Goal: Task Accomplishment & Management: Manage account settings

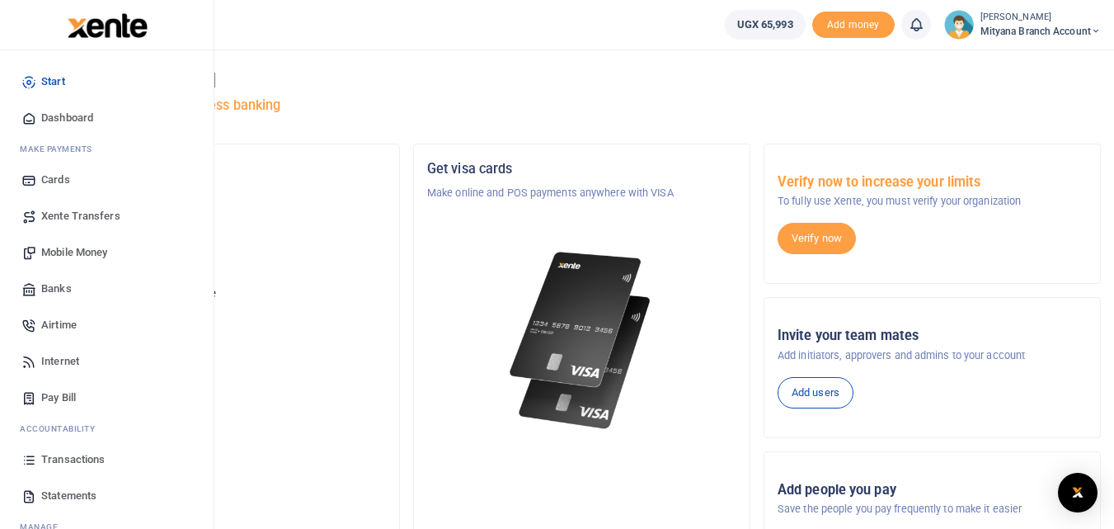
click at [61, 488] on span "Statements" at bounding box center [68, 495] width 55 height 16
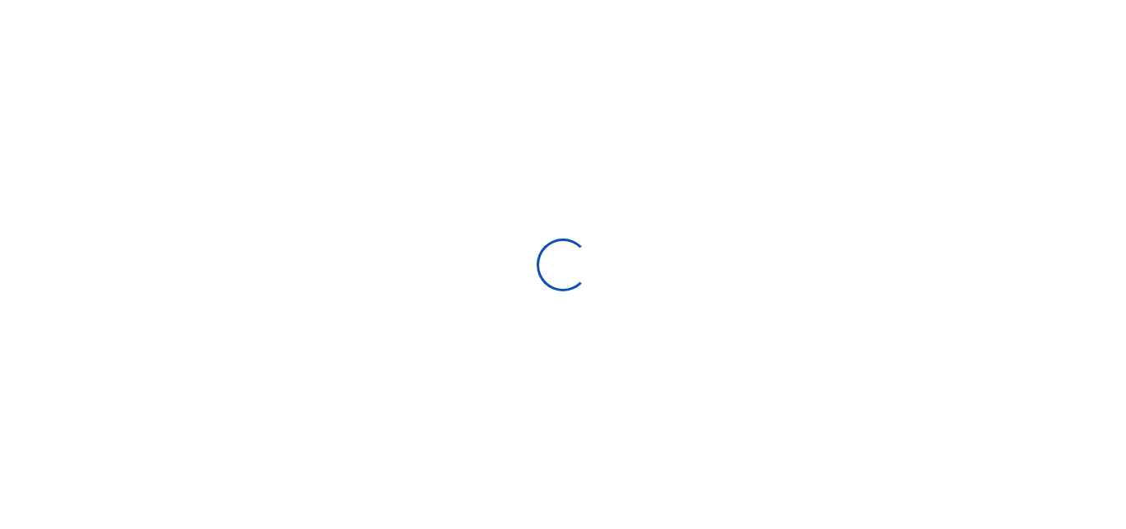
select select "ALL"
type input "[DATE] - [DATE]"
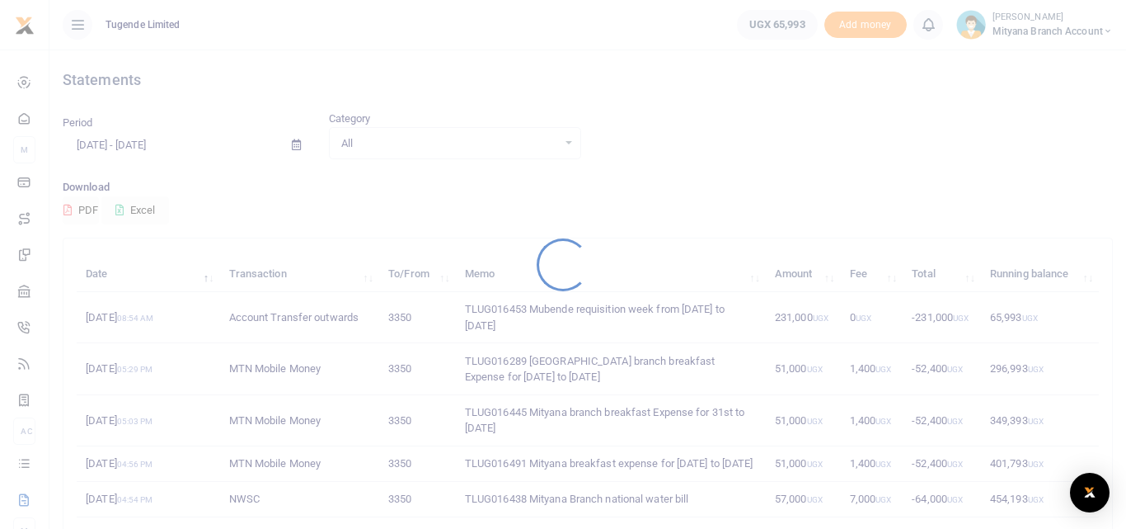
click at [72, 492] on div at bounding box center [563, 264] width 1126 height 529
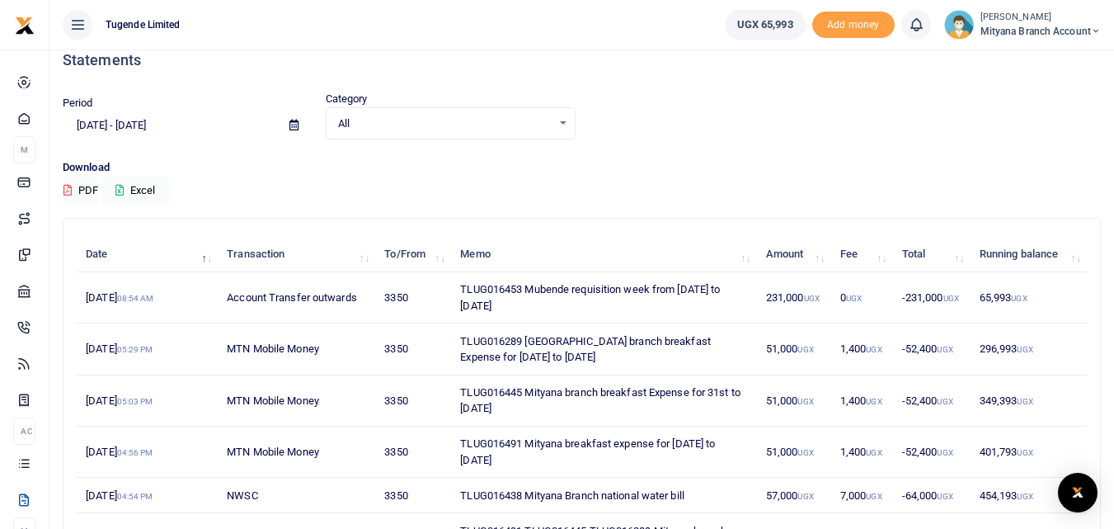
scroll to position [9, 0]
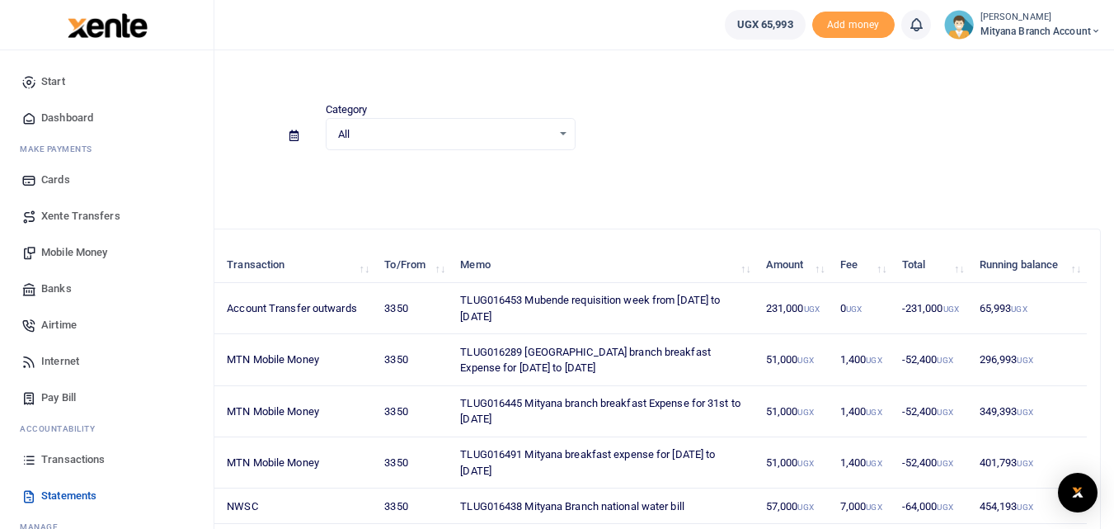
click at [41, 455] on span "Transactions" at bounding box center [72, 459] width 63 height 16
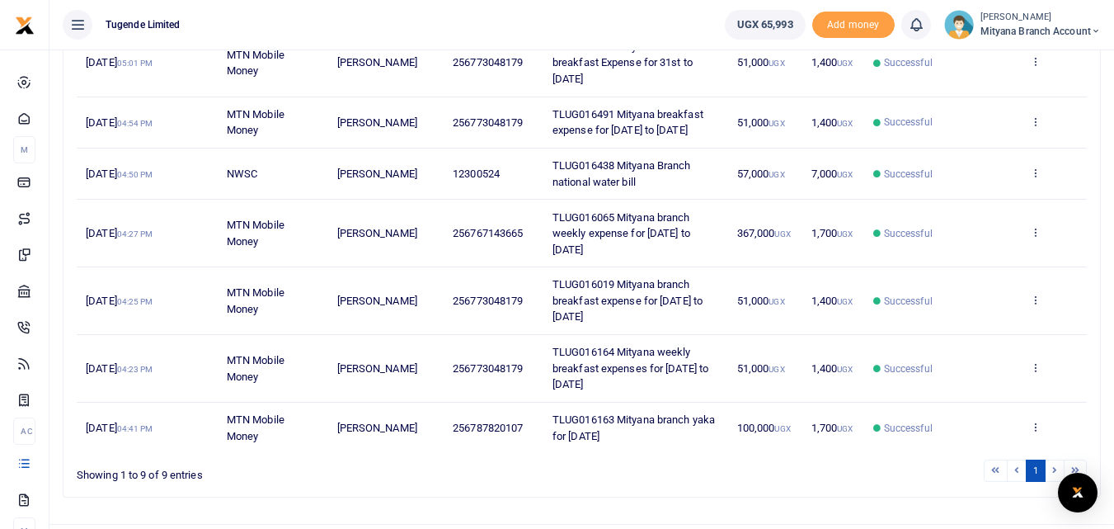
scroll to position [468, 0]
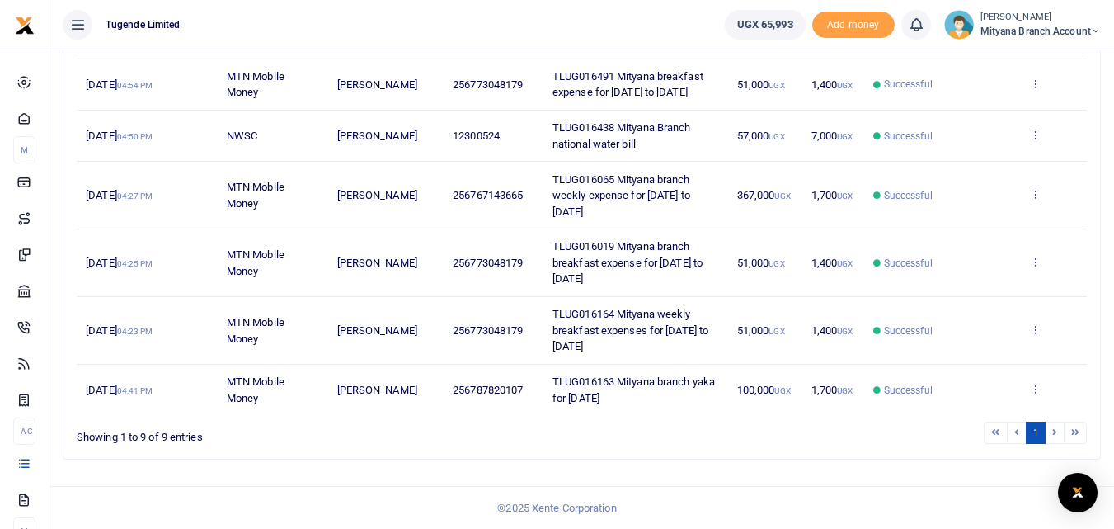
click at [1021, 434] on li at bounding box center [1017, 432] width 19 height 22
click at [1015, 431] on li at bounding box center [1017, 432] width 19 height 22
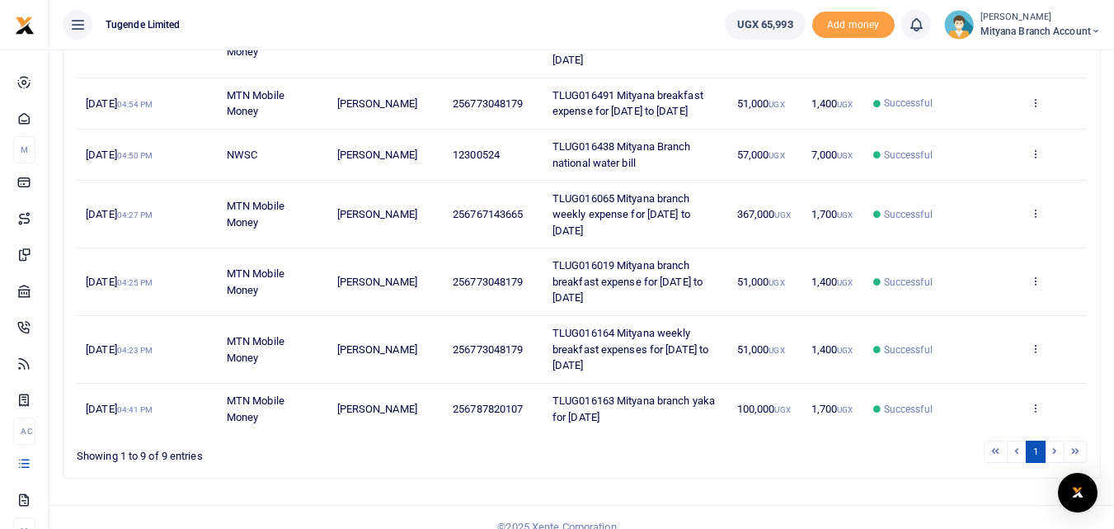
scroll to position [435, 0]
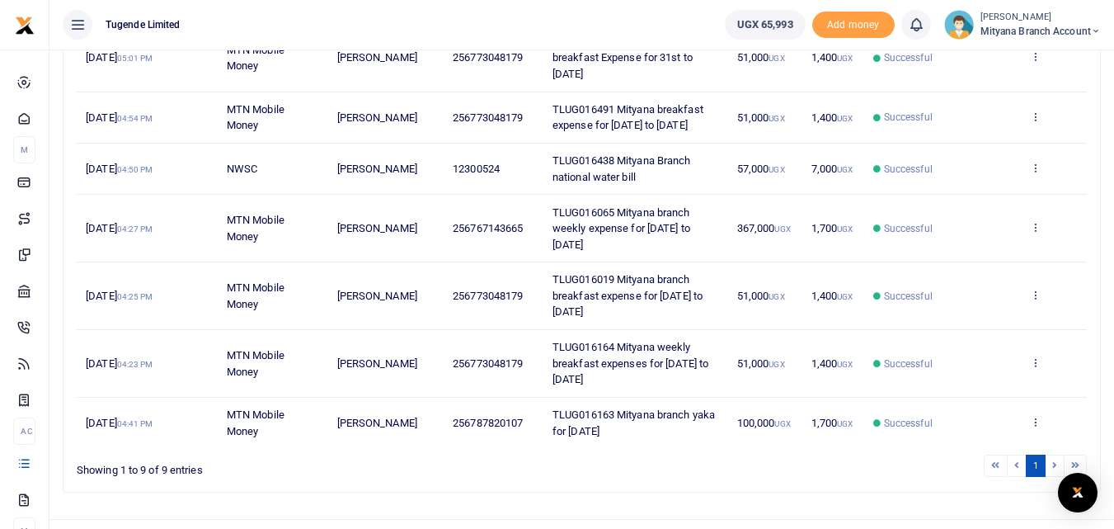
click at [999, 464] on li at bounding box center [995, 465] width 23 height 22
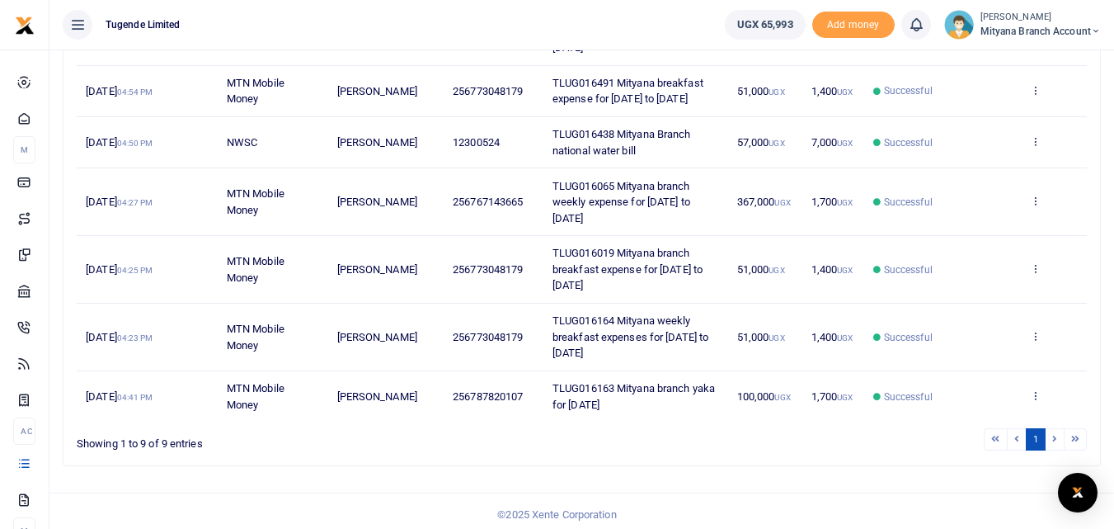
scroll to position [463, 0]
click at [1074, 434] on li at bounding box center [1076, 437] width 22 height 22
click at [1018, 438] on li at bounding box center [1017, 437] width 19 height 22
click at [998, 437] on li at bounding box center [995, 437] width 23 height 22
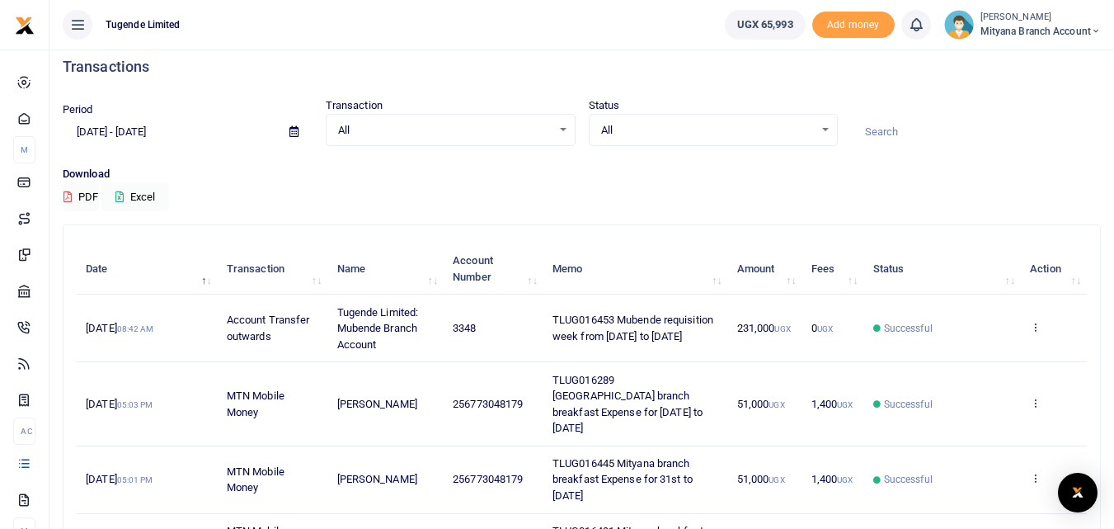
scroll to position [0, 0]
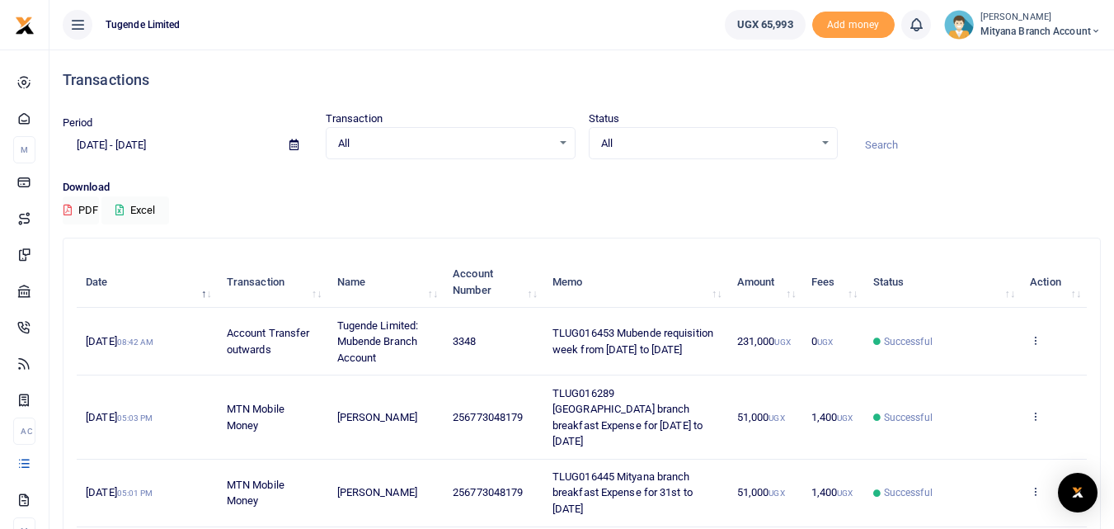
click at [291, 147] on icon at bounding box center [293, 144] width 9 height 11
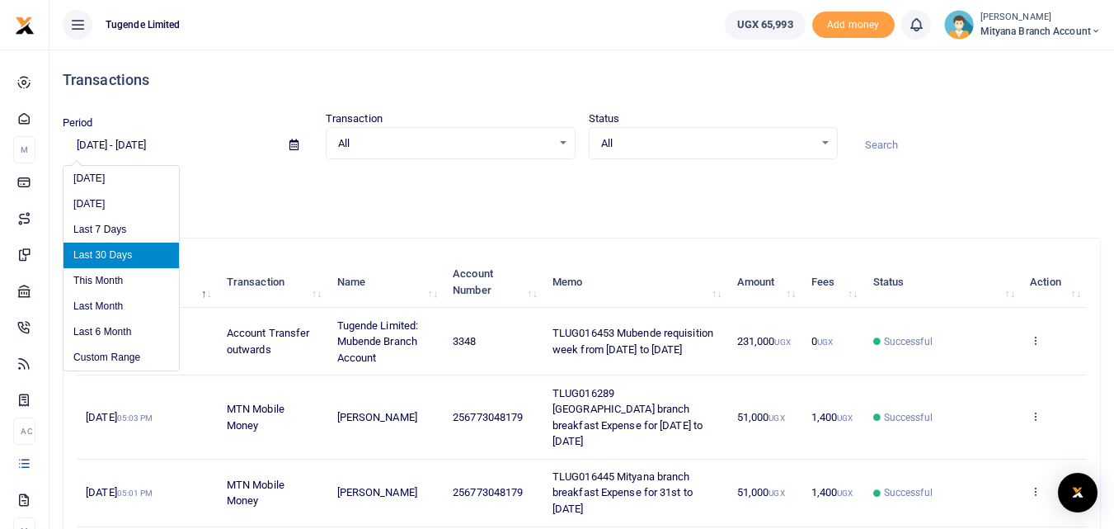
click at [89, 145] on input "[DATE] - [DATE]" at bounding box center [170, 145] width 214 height 28
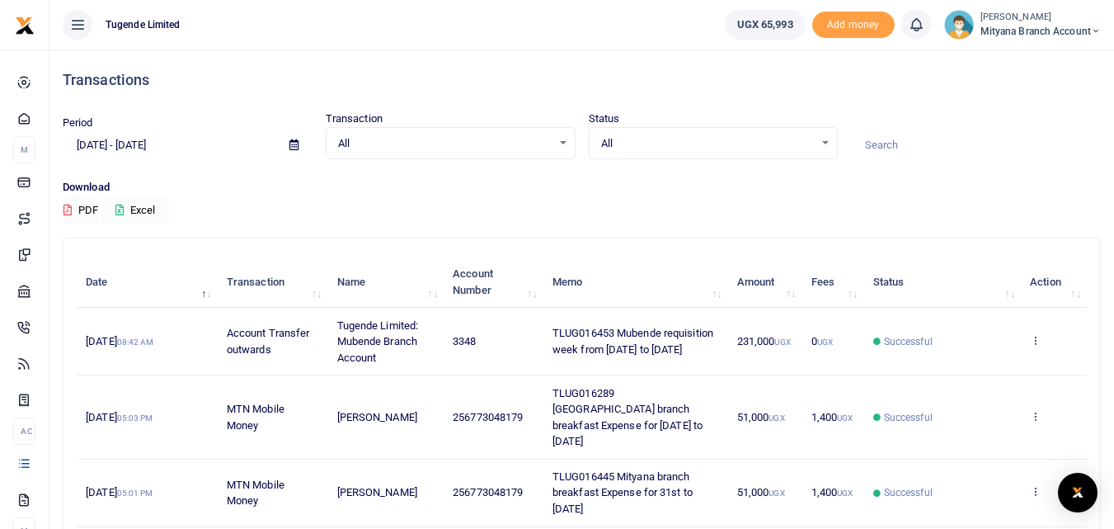
click at [294, 181] on p "Download" at bounding box center [582, 187] width 1038 height 17
click at [562, 143] on div "All Select an option..." at bounding box center [451, 143] width 248 height 18
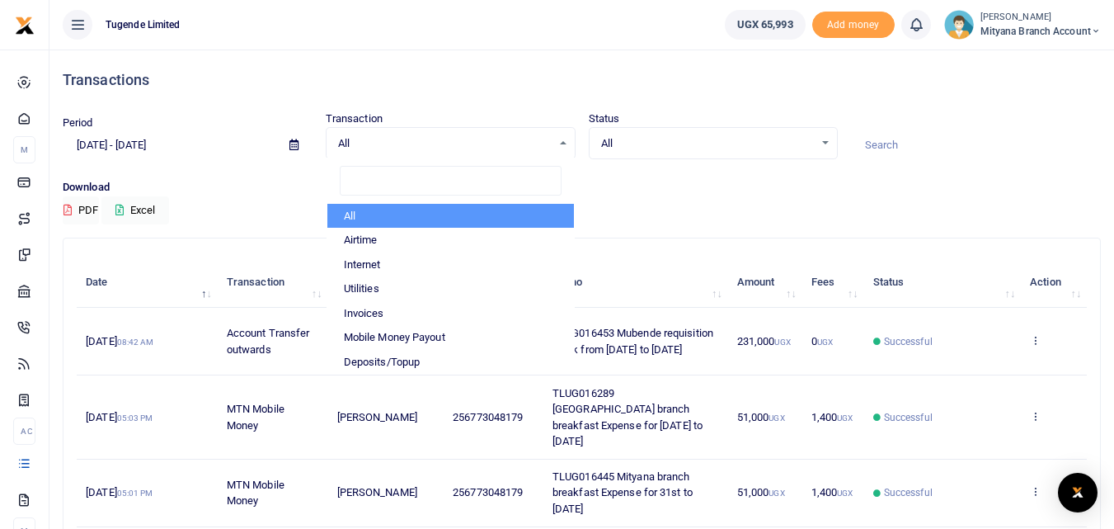
click at [663, 196] on div "Download PDF Excel" at bounding box center [582, 201] width 1038 height 45
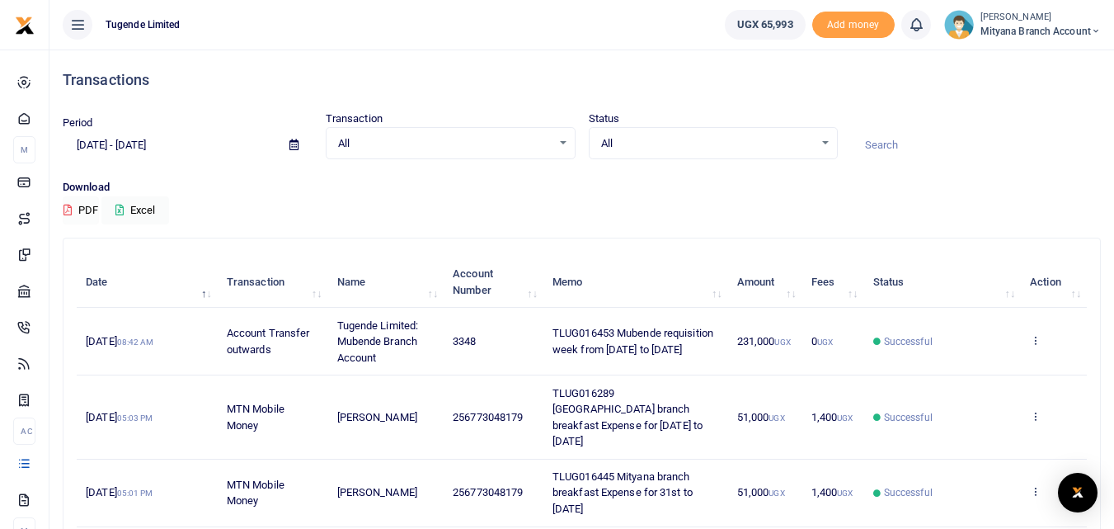
click at [96, 209] on button "PDF" at bounding box center [81, 210] width 36 height 28
